Goal: Information Seeking & Learning: Learn about a topic

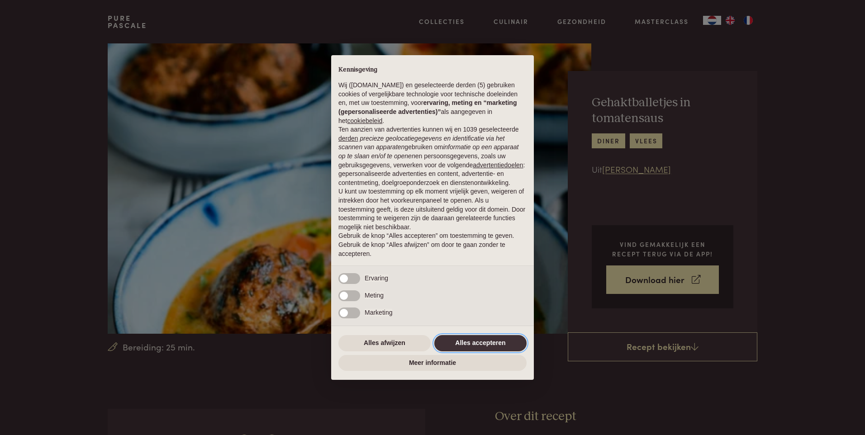
click at [461, 342] on button "Alles accepteren" at bounding box center [480, 343] width 92 height 16
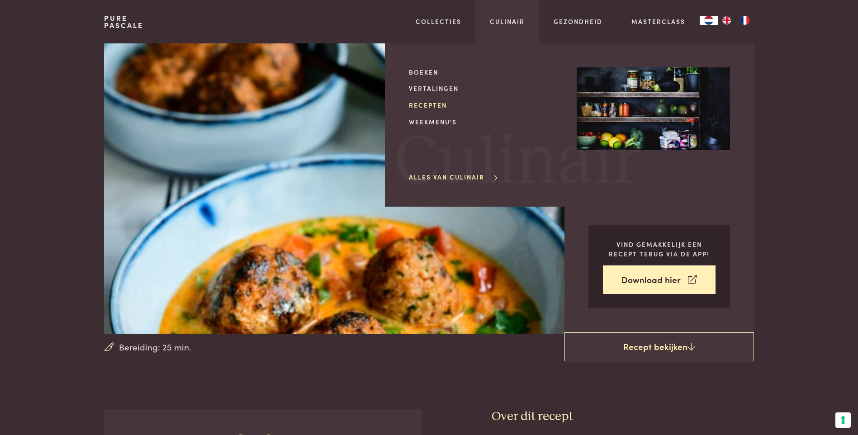
click at [444, 104] on link "Recepten" at bounding box center [485, 104] width 153 height 9
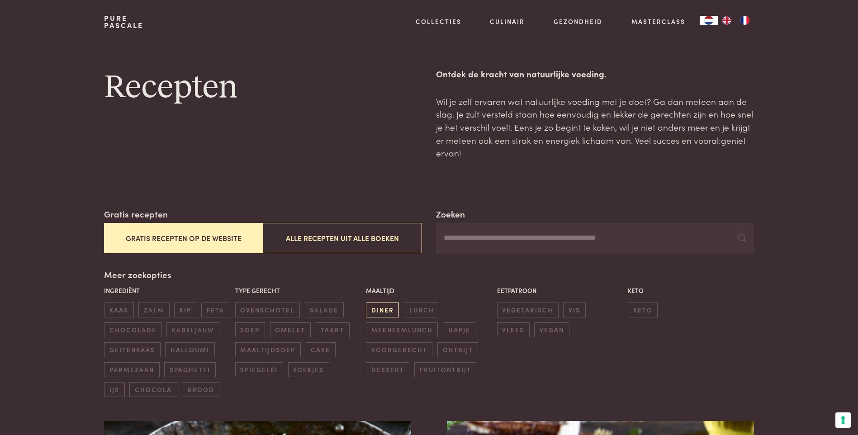
click at [386, 309] on span "diner" at bounding box center [382, 310] width 33 height 15
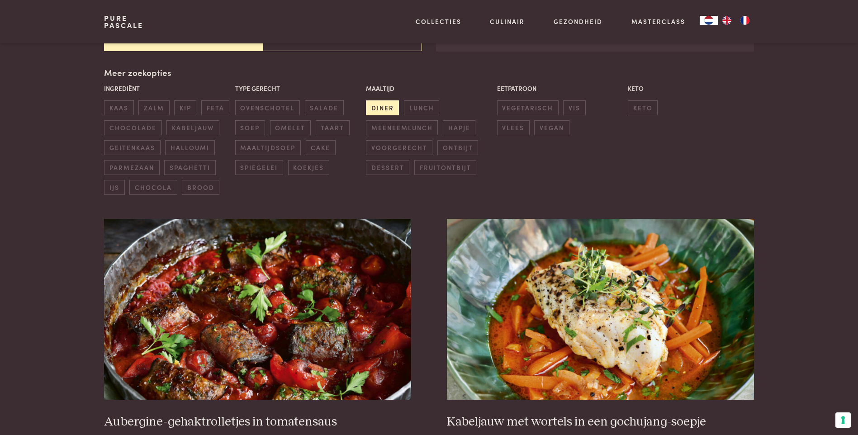
scroll to position [208, 0]
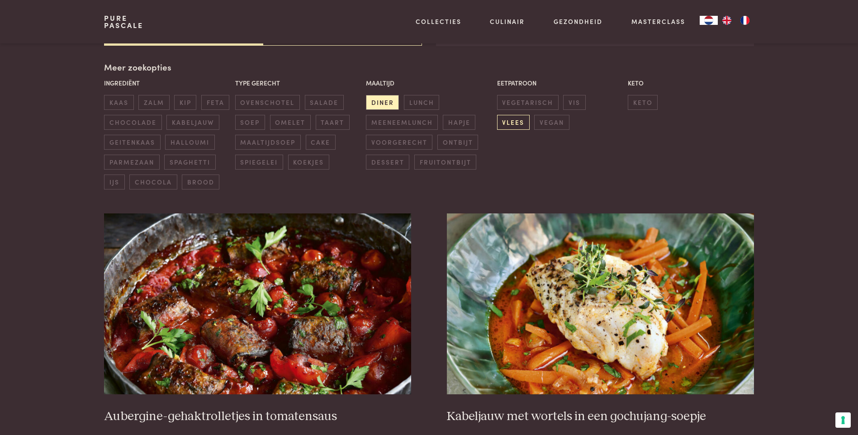
click at [530, 115] on span "vlees" at bounding box center [513, 122] width 33 height 15
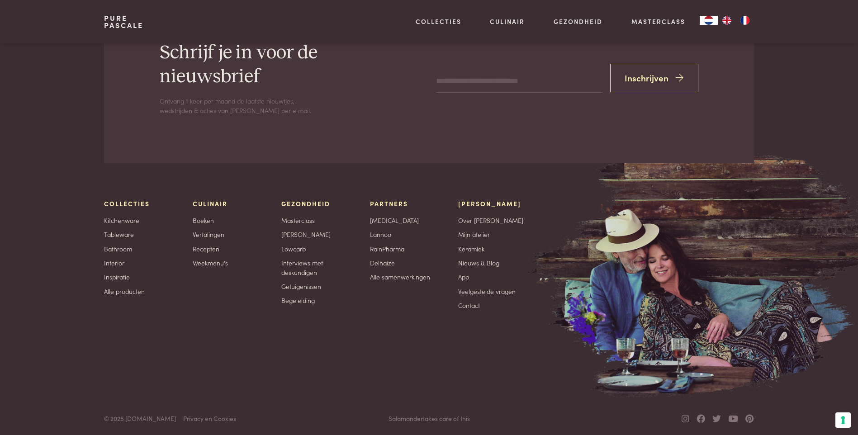
scroll to position [3796, 0]
